Goal: Navigation & Orientation: Find specific page/section

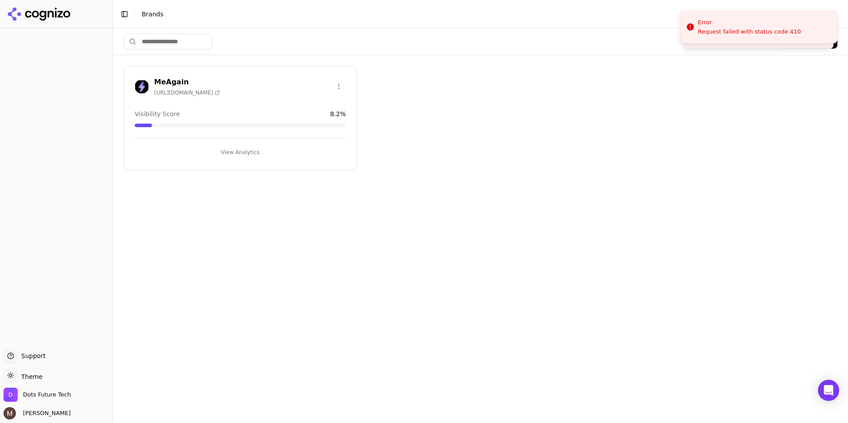
click at [165, 82] on h3 "MeAgain" at bounding box center [187, 82] width 66 height 11
